Goal: Task Accomplishment & Management: Use online tool/utility

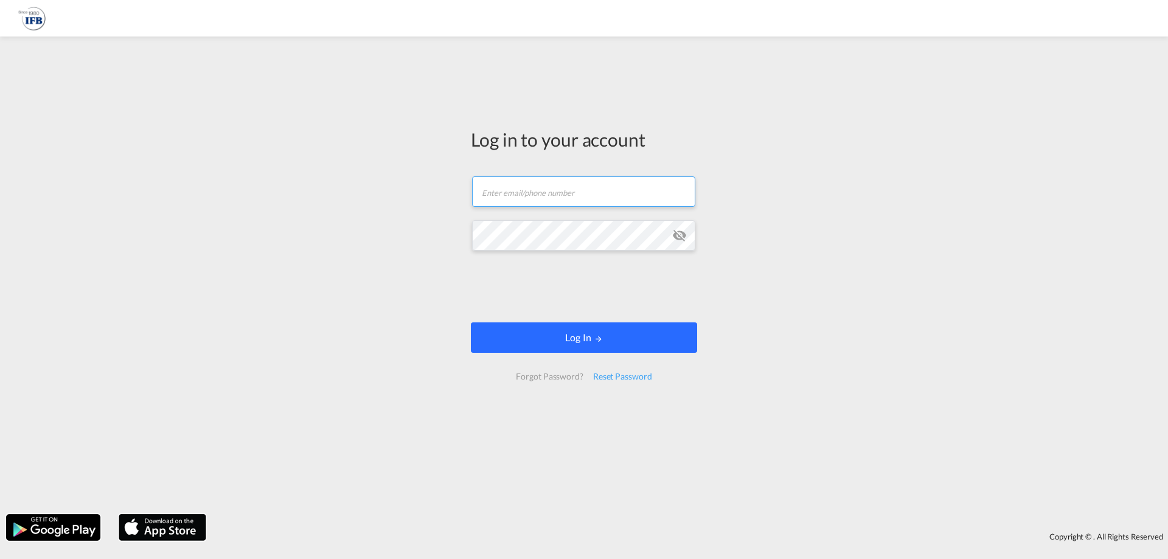
type input "[PERSON_NAME][EMAIL_ADDRESS][PERSON_NAME][DOMAIN_NAME]"
click at [616, 339] on button "Log In" at bounding box center [584, 337] width 226 height 30
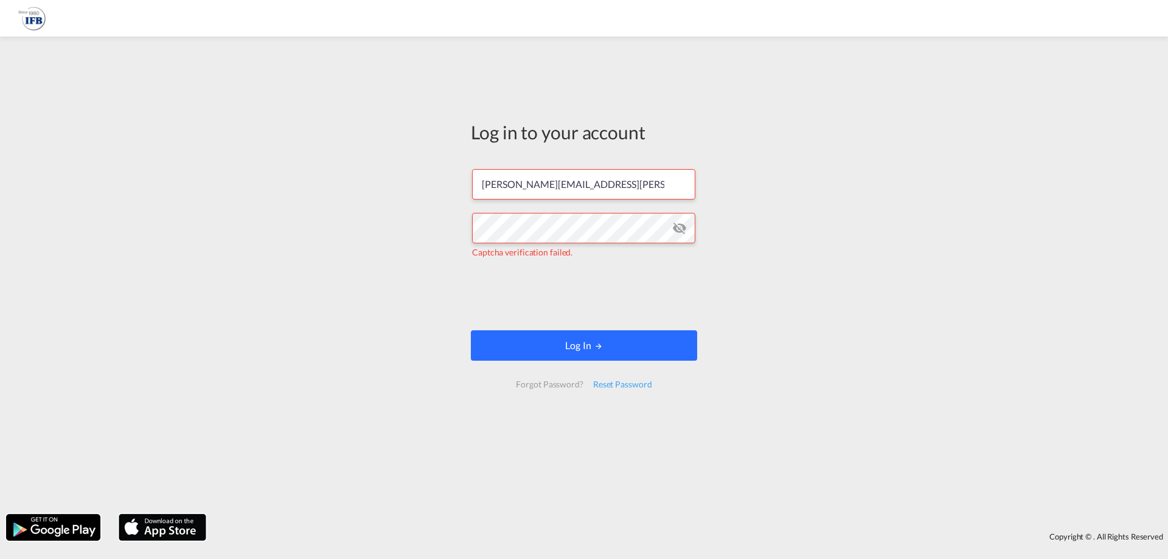
click at [645, 338] on button "Log In" at bounding box center [584, 345] width 226 height 30
